Goal: Find specific page/section: Find specific page/section

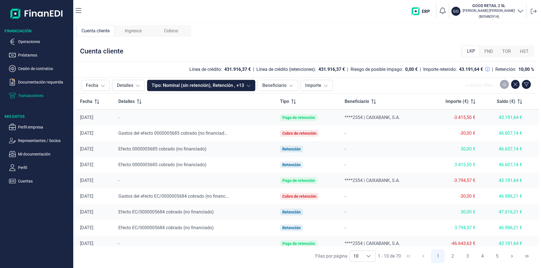
click at [520, 10] on icon "button" at bounding box center [520, 10] width 7 height 7
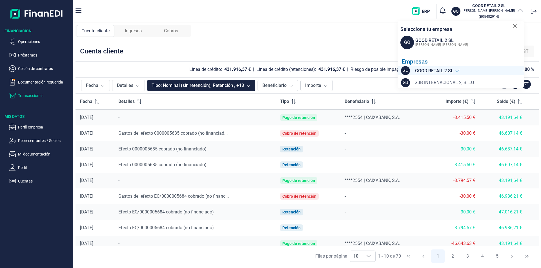
click at [426, 83] on span "GJB INTERNACIONAL 2, S.L.U" at bounding box center [443, 82] width 59 height 7
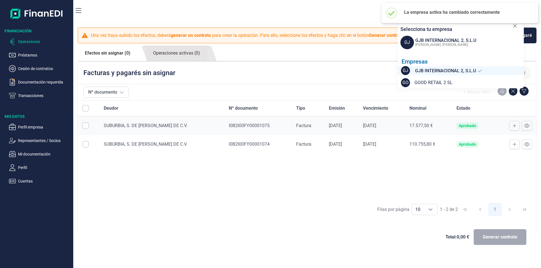
checkbox input "true"
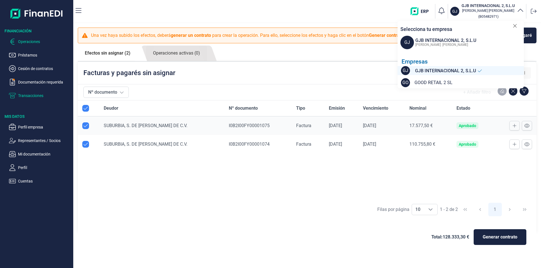
click at [26, 96] on p "Transacciones" at bounding box center [44, 95] width 53 height 7
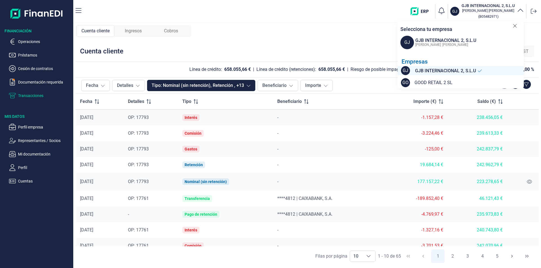
click at [139, 33] on span "Ingresos" at bounding box center [133, 31] width 17 height 7
